Goal: Use online tool/utility: Utilize a website feature to perform a specific function

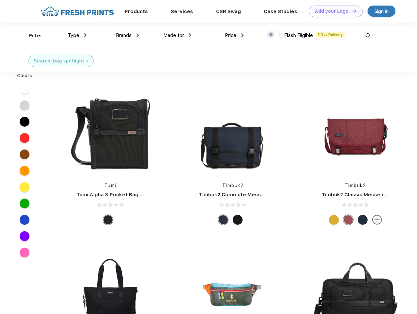
click at [333, 11] on link "Add your Logo Design Tool" at bounding box center [336, 11] width 54 height 11
click at [0, 0] on div "Design Tool" at bounding box center [0, 0] width 0 height 0
click at [352, 11] on link "Add your Logo Design Tool" at bounding box center [336, 11] width 54 height 11
click at [31, 36] on div "Filter" at bounding box center [35, 36] width 13 height 8
click at [77, 35] on span "Type" at bounding box center [73, 35] width 11 height 6
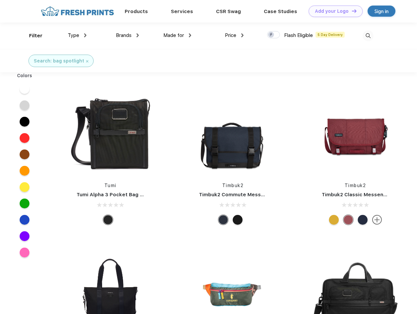
click at [127, 35] on span "Brands" at bounding box center [124, 35] width 16 height 6
click at [178, 35] on span "Made for" at bounding box center [173, 35] width 21 height 6
click at [235, 35] on span "Price" at bounding box center [230, 35] width 11 height 6
click at [274, 35] on div at bounding box center [273, 34] width 13 height 7
click at [272, 35] on input "checkbox" at bounding box center [269, 33] width 4 height 4
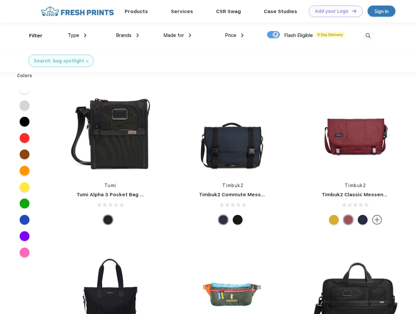
click at [368, 36] on img at bounding box center [368, 35] width 11 height 11
